Goal: Transaction & Acquisition: Obtain resource

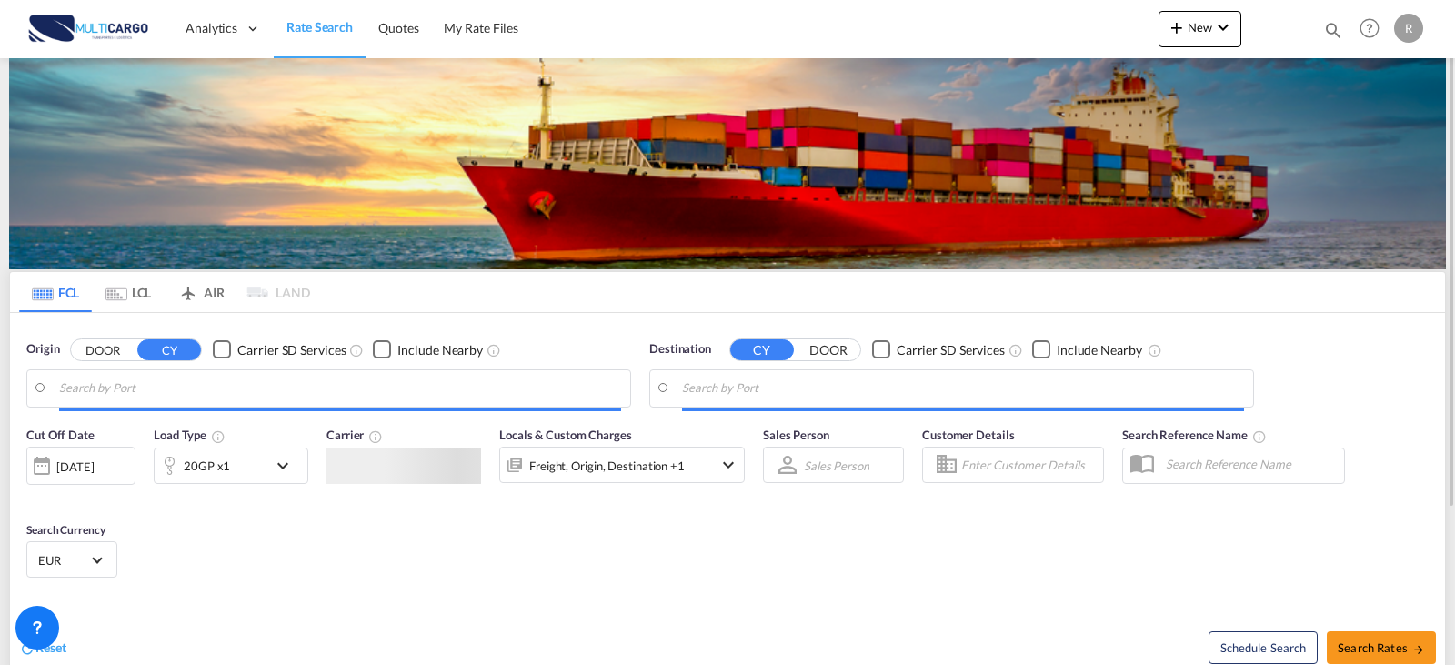
type input "Leixoes, PTLEI"
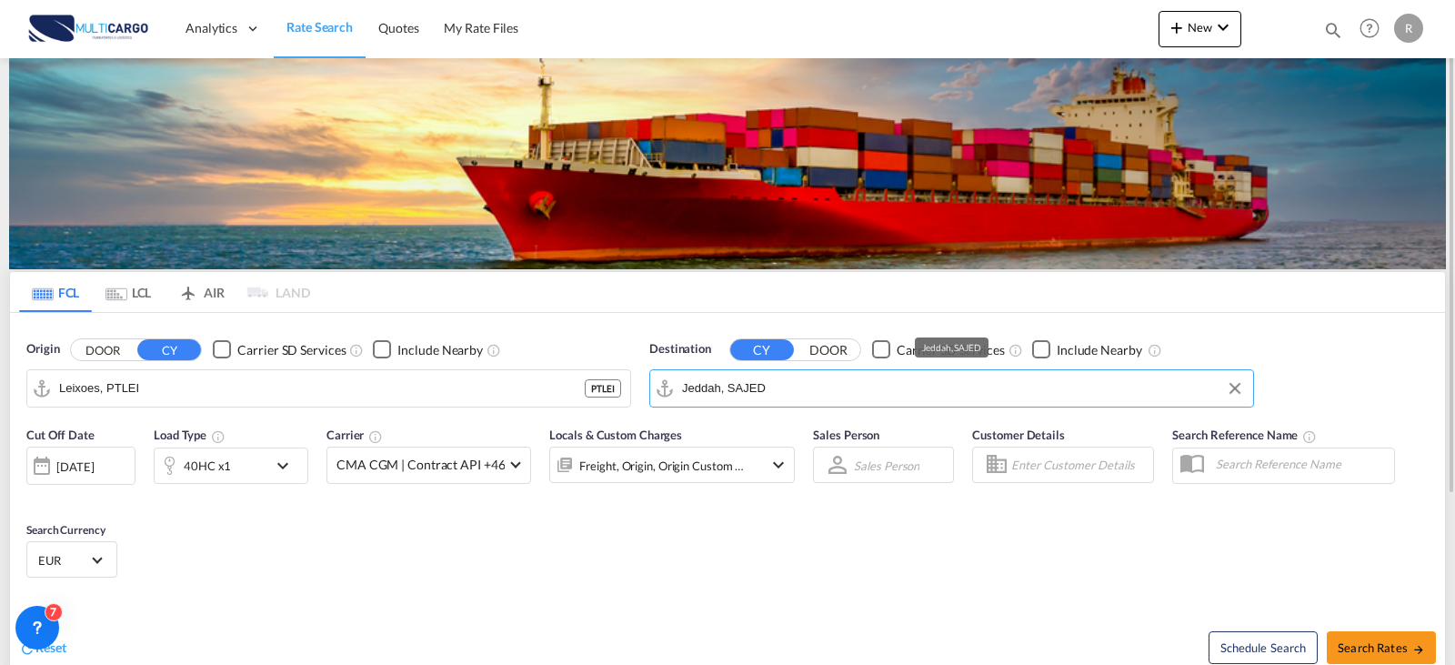
click at [831, 396] on input "Jeddah, SAJED" at bounding box center [963, 388] width 562 height 27
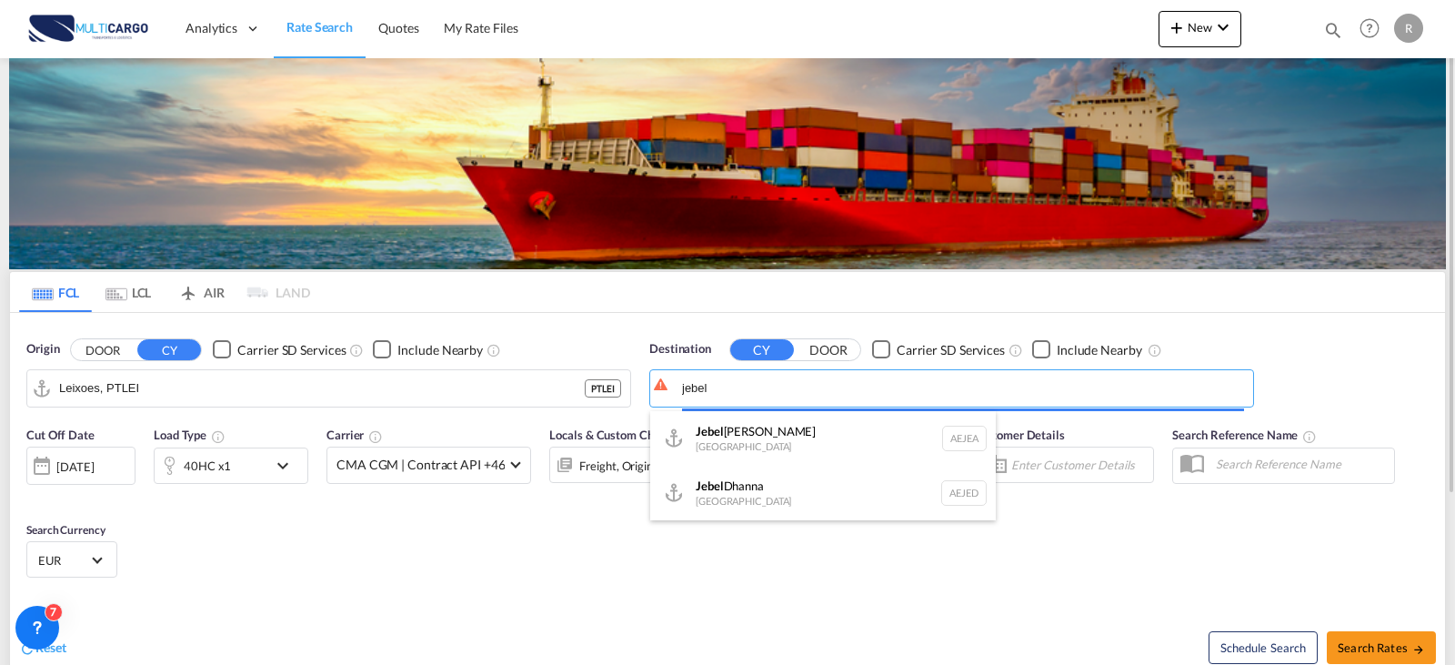
drag, startPoint x: 744, startPoint y: 392, endPoint x: 664, endPoint y: 395, distance: 80.1
click at [665, 395] on body "Analytics Reports Dashboard Rate Search Quotes My Rate Files Analytics" at bounding box center [727, 332] width 1455 height 665
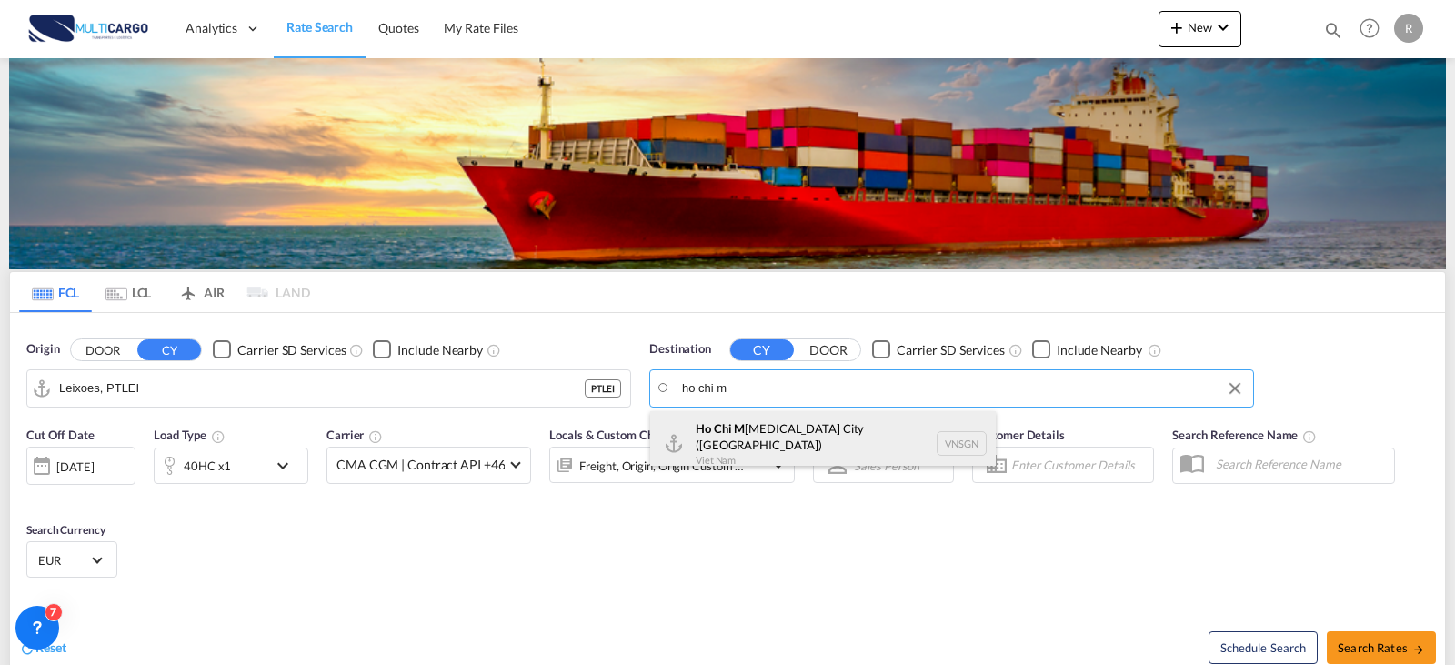
click at [741, 440] on div "Ho Chi M [MEDICAL_DATA] City ([GEOGRAPHIC_DATA]) [GEOGRAPHIC_DATA] VNSGN" at bounding box center [823, 443] width 346 height 65
type input "Ho Chi Minh City ([GEOGRAPHIC_DATA]), VNSGN"
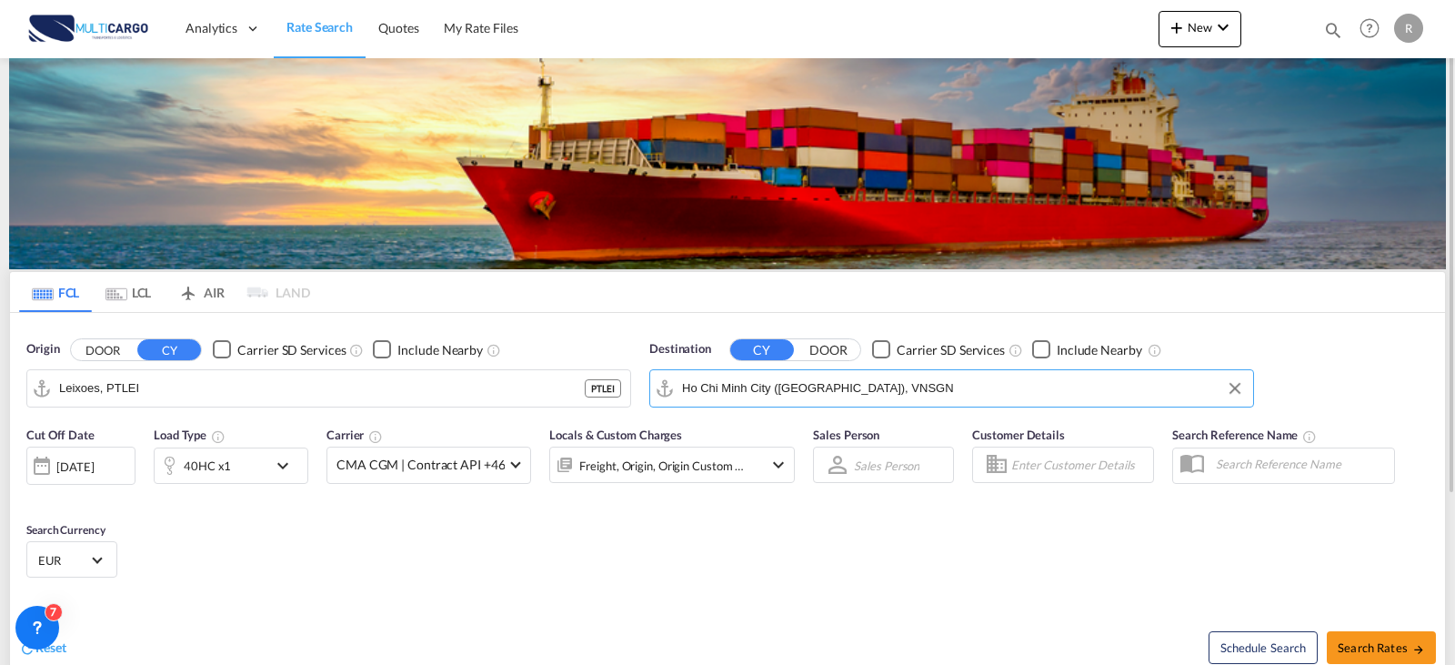
click at [705, 558] on div "Cut Off Date [DATE] [DATE] Load Type 40HC x1 Carrier CMA CGM | Contract API +46…" at bounding box center [727, 505] width 1435 height 177
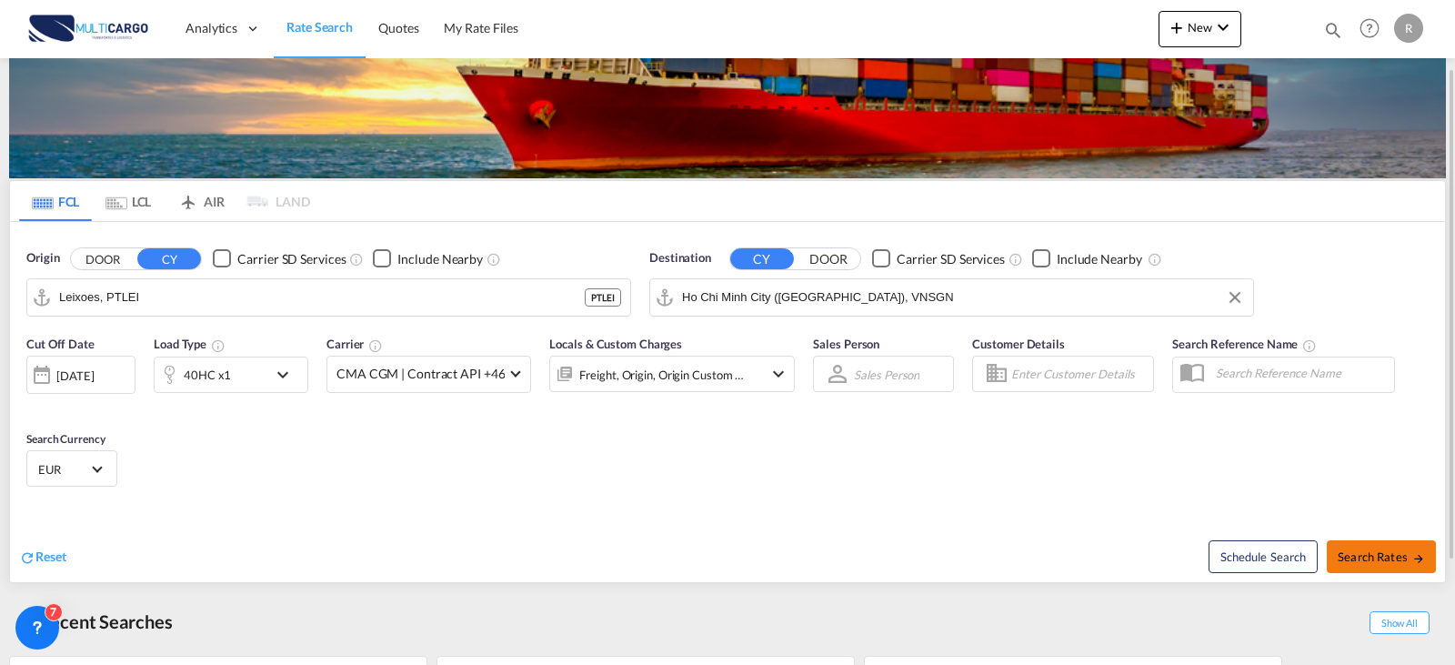
click at [1403, 566] on button "Search Rates" at bounding box center [1381, 556] width 109 height 33
type input "PTLEI to VNSGN / [DATE]"
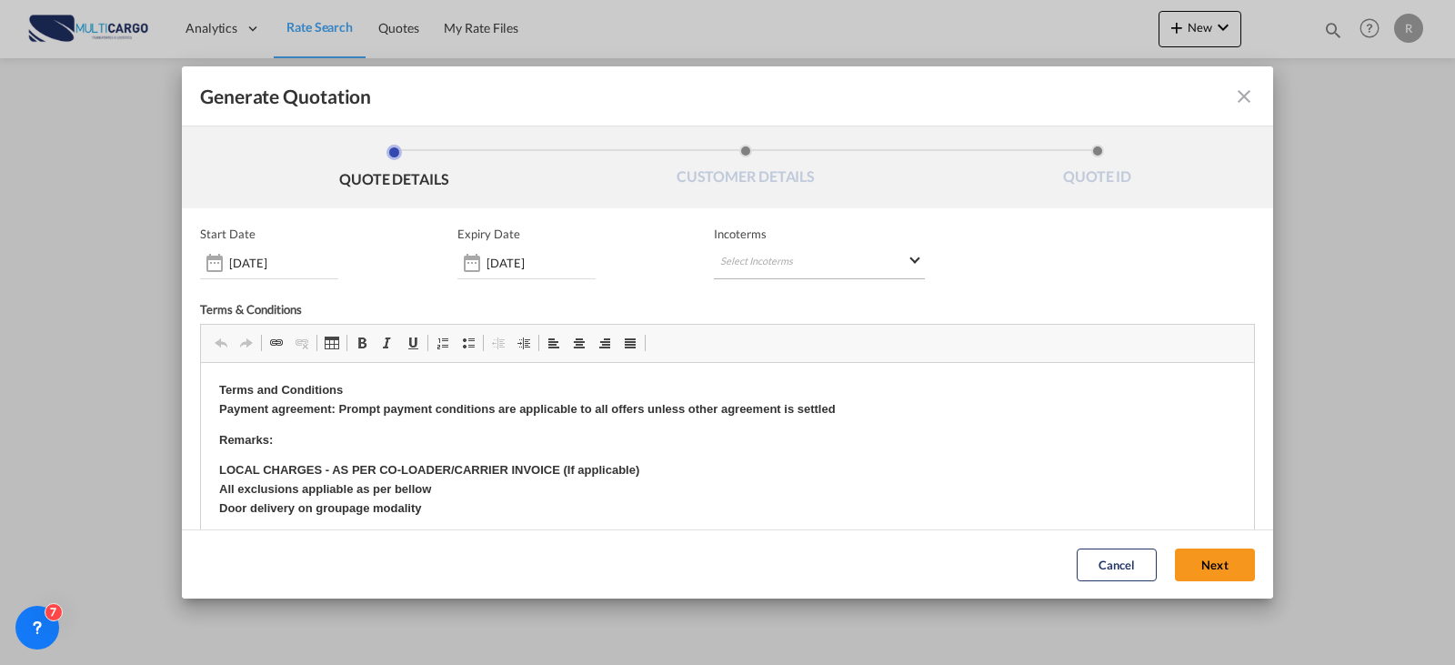
click at [846, 266] on md-select "Select Incoterms CPT - import Carrier Paid to FOB - import Free on Board DPU - …" at bounding box center [819, 262] width 211 height 33
type md-option "[object Object]"
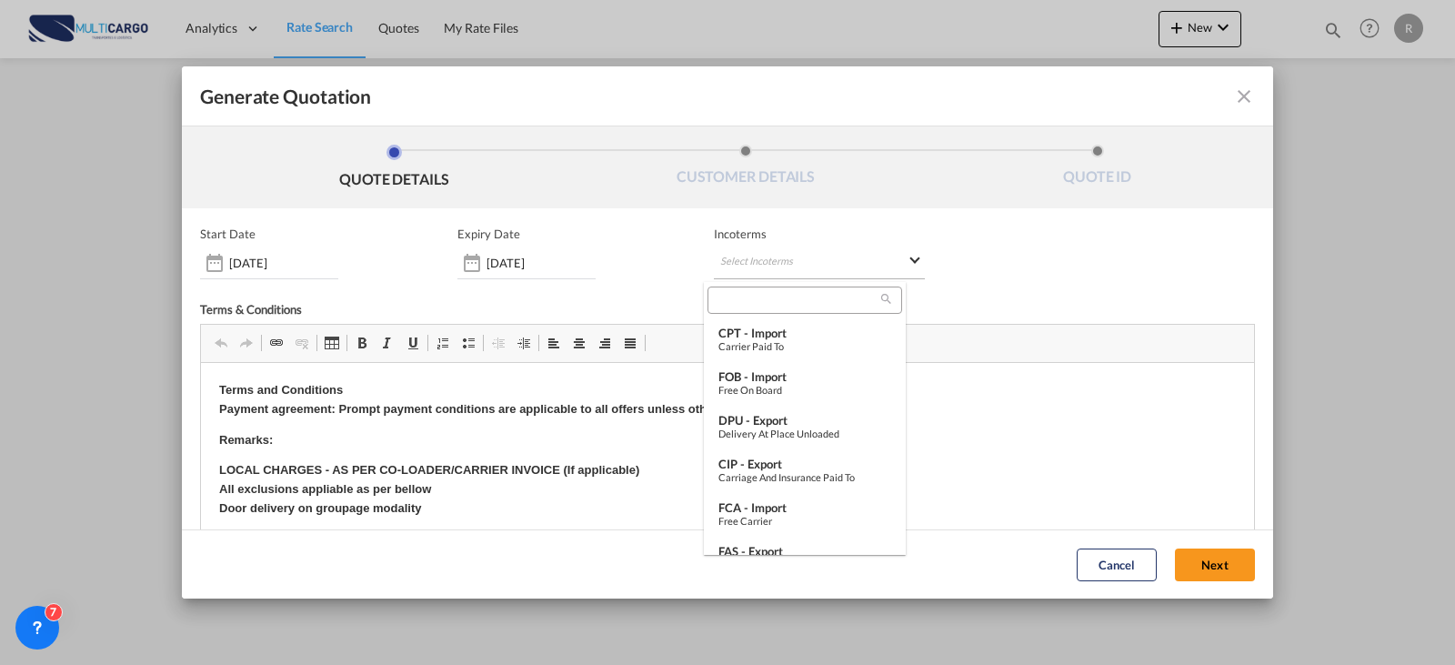
scroll to position [402, 0]
type md-option "[object Object]"
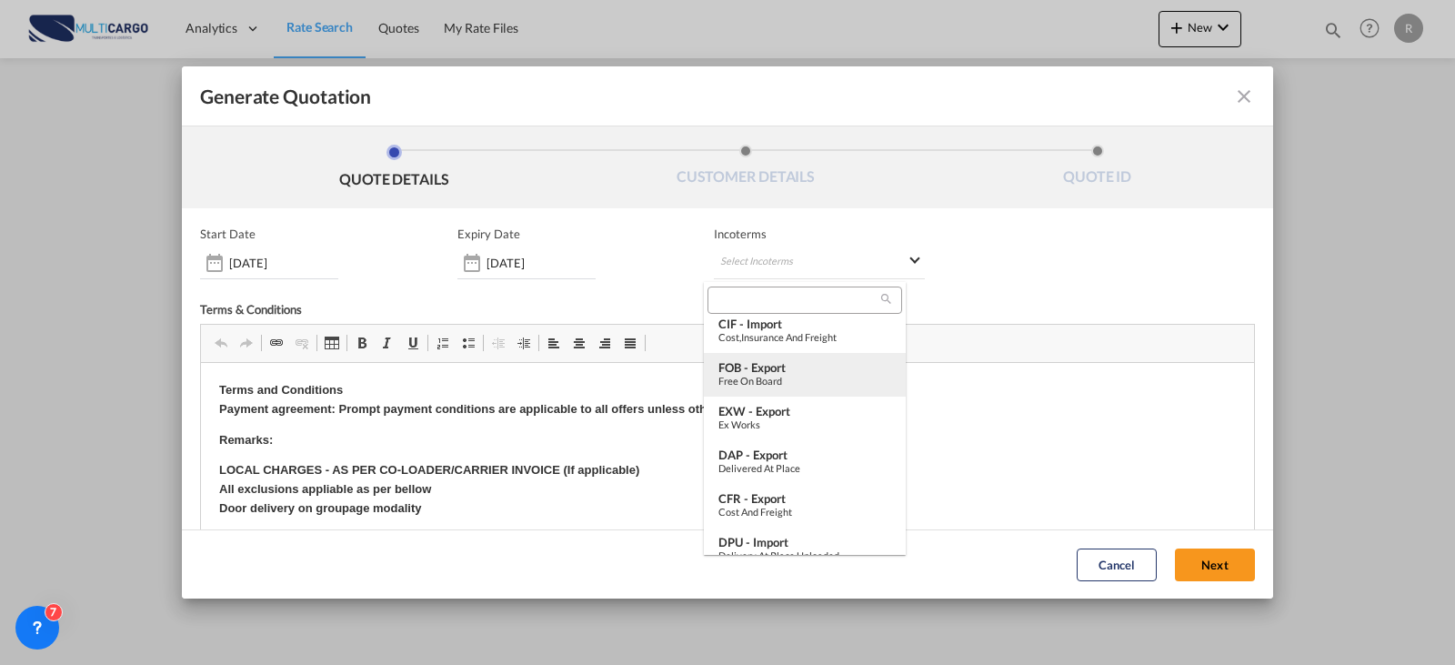
click at [819, 377] on div "Free on Board" at bounding box center [805, 381] width 173 height 12
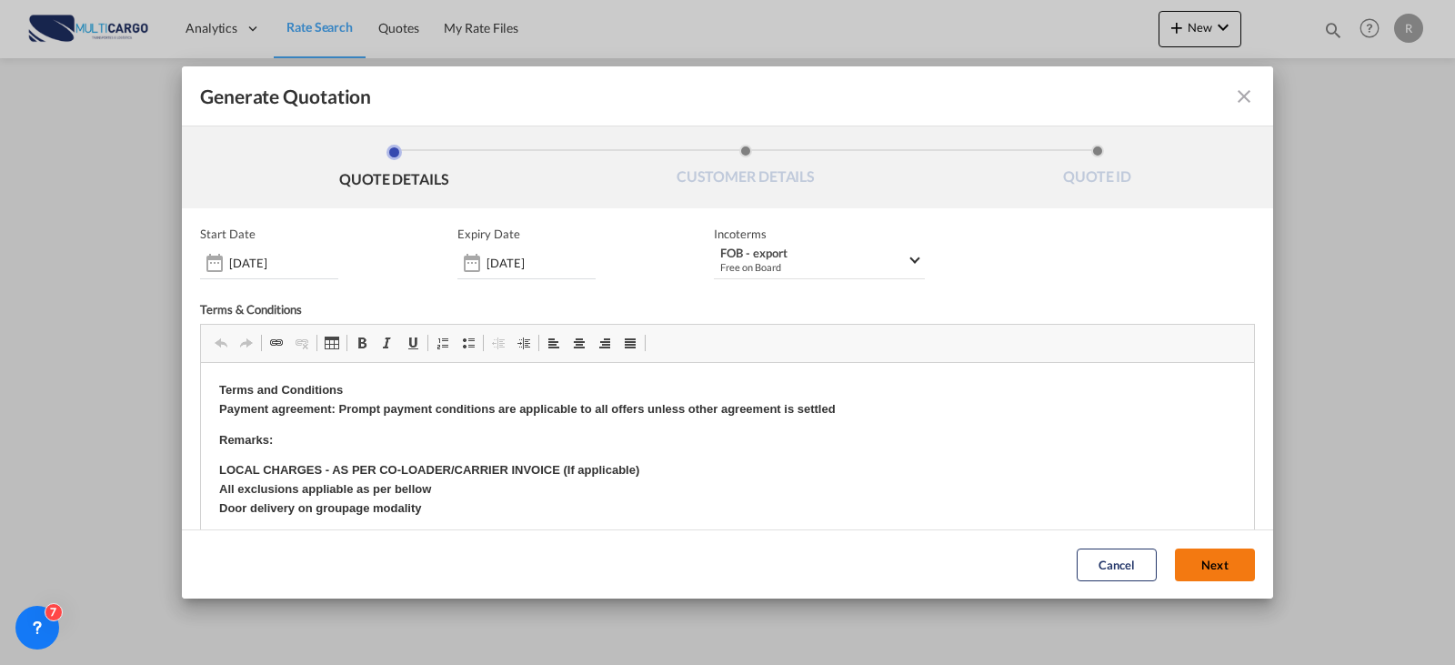
click at [1201, 576] on button "Next" at bounding box center [1215, 564] width 80 height 33
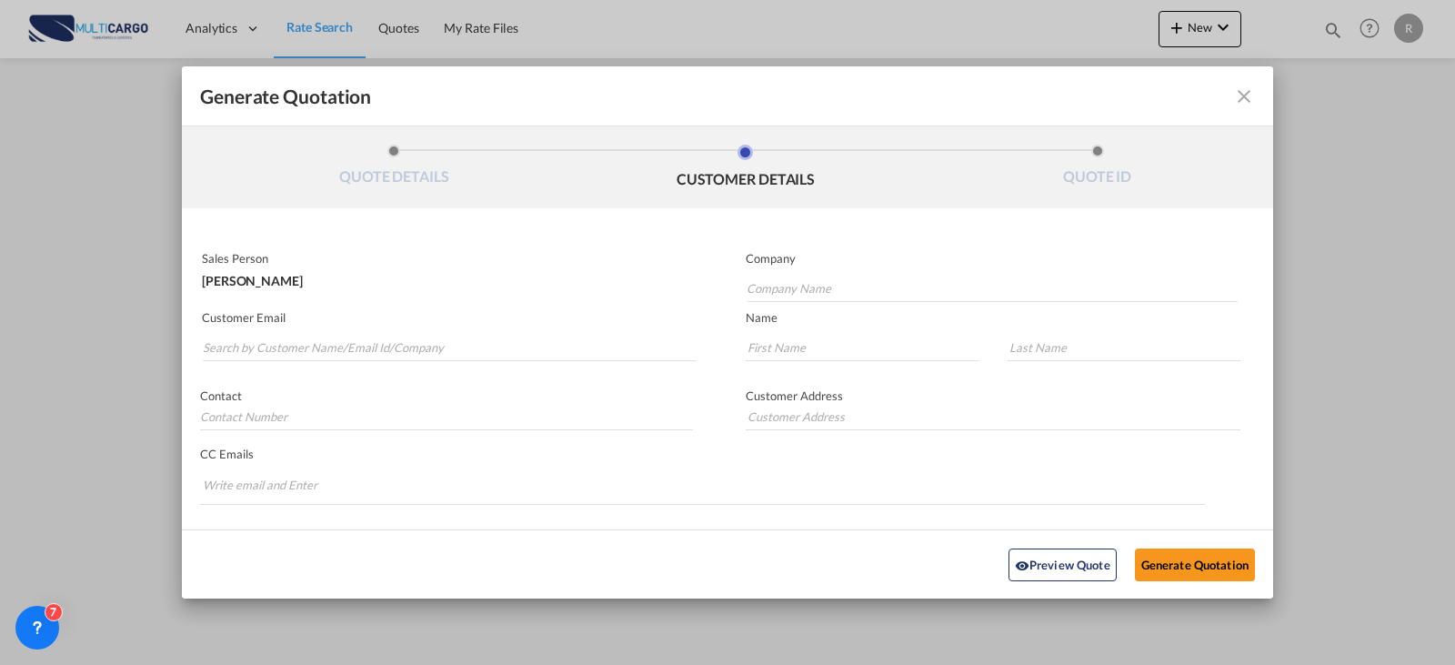
click at [579, 332] on md-autocomplete-wrap "Generate QuotationQUOTE ..." at bounding box center [449, 343] width 495 height 36
click at [582, 343] on input "Search by Customer Name/Email Id/Company" at bounding box center [450, 347] width 494 height 27
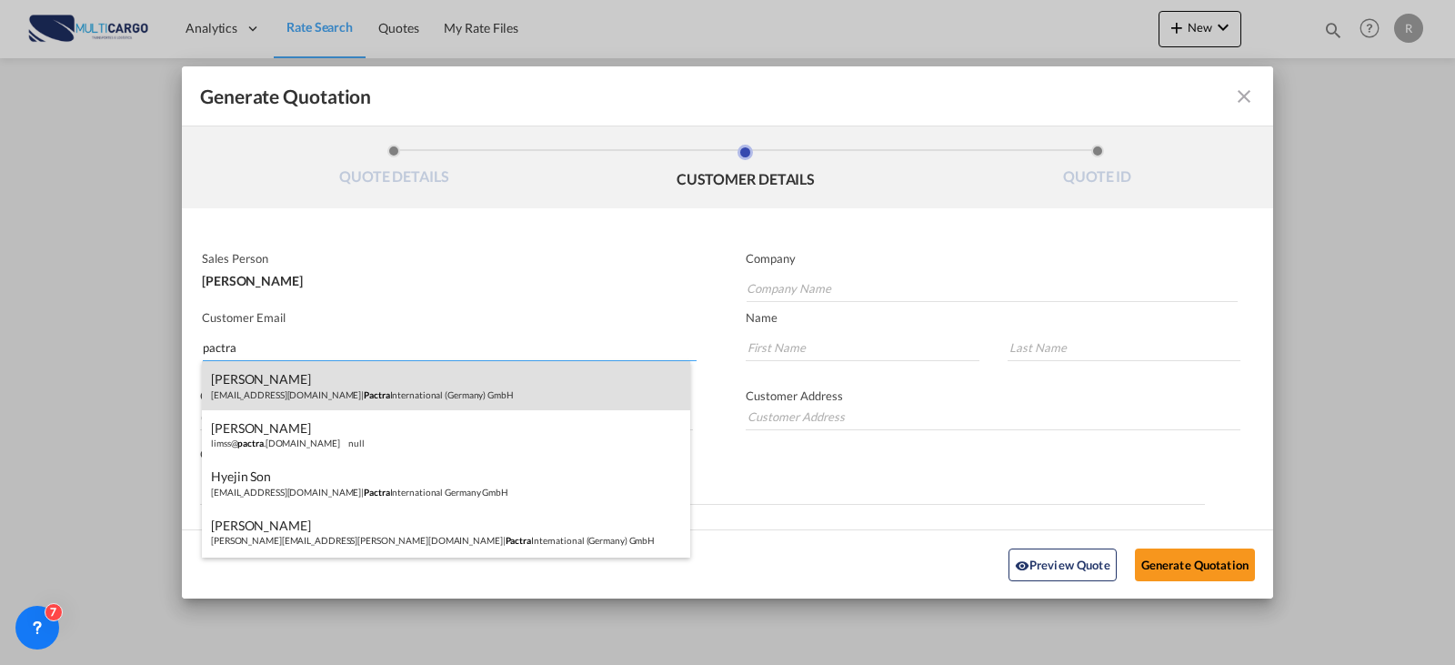
type input "pactra"
click at [460, 381] on div "[PERSON_NAME] [PERSON_NAME][EMAIL_ADDRESS][DOMAIN_NAME] | Pactra International …" at bounding box center [446, 385] width 488 height 49
type input "Pactra International ([GEOGRAPHIC_DATA]) GmbH"
type input "[EMAIL_ADDRESS][DOMAIN_NAME]"
type input "JONGCHOL"
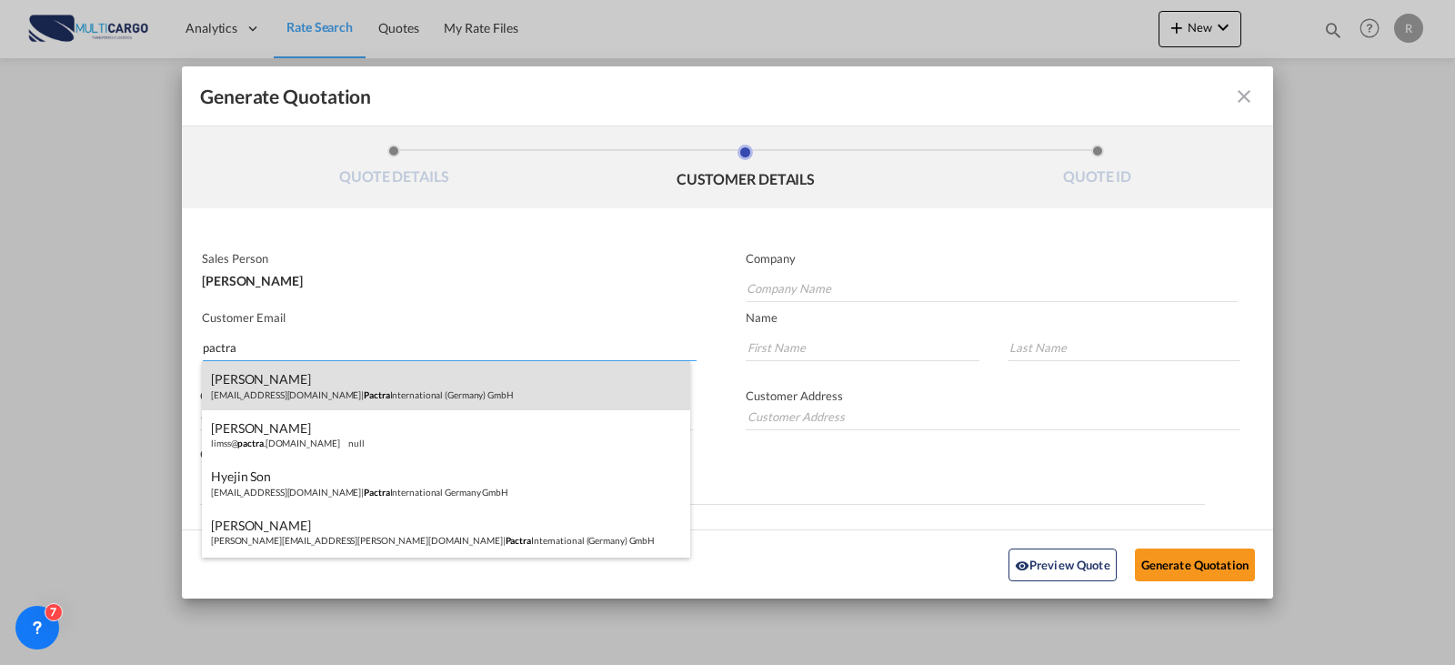
type input "CHU"
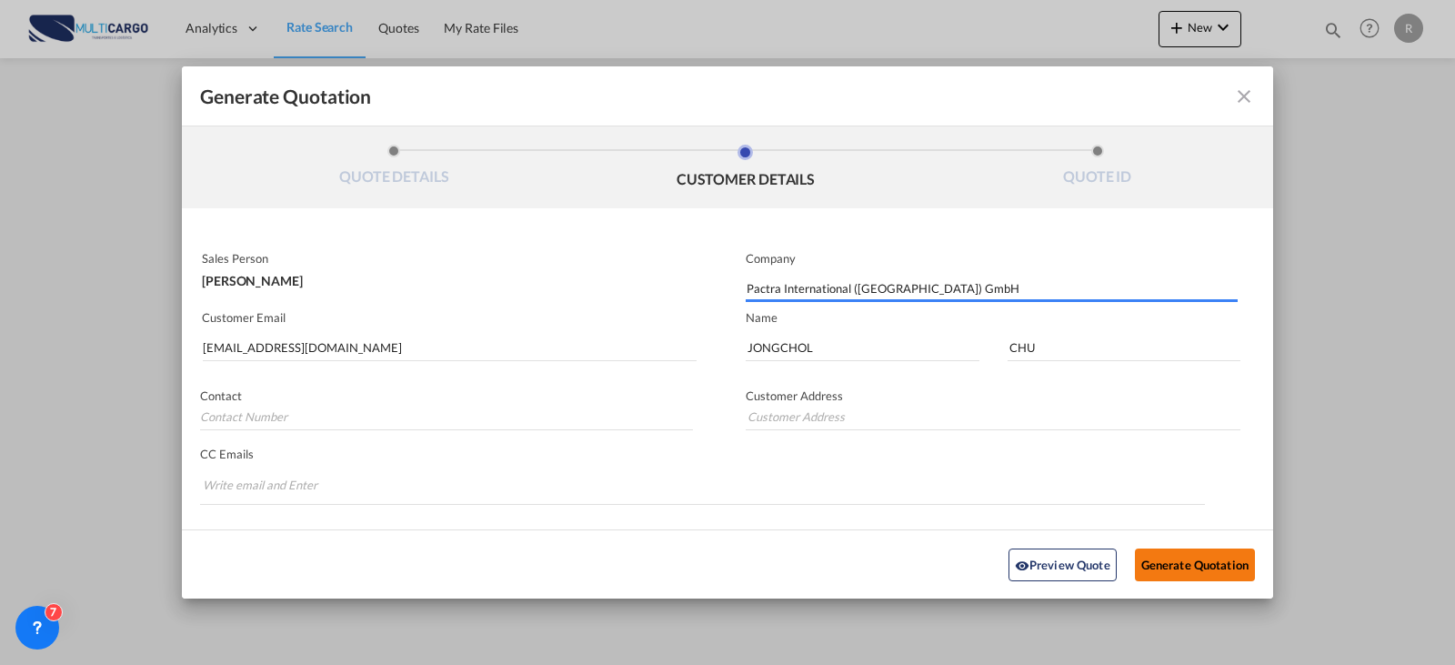
click at [1159, 557] on button "Generate Quotation" at bounding box center [1195, 564] width 120 height 33
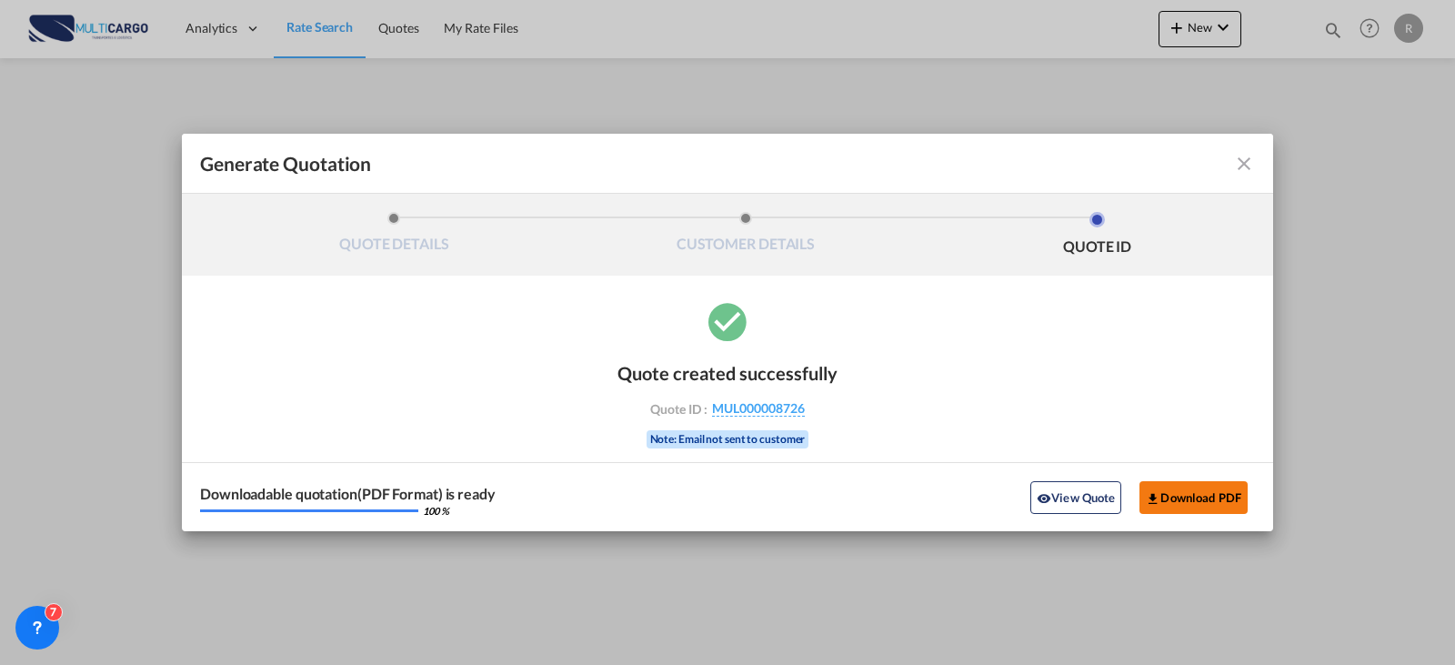
click at [1208, 481] on button "Download PDF" at bounding box center [1194, 497] width 108 height 33
